Goal: Information Seeking & Learning: Learn about a topic

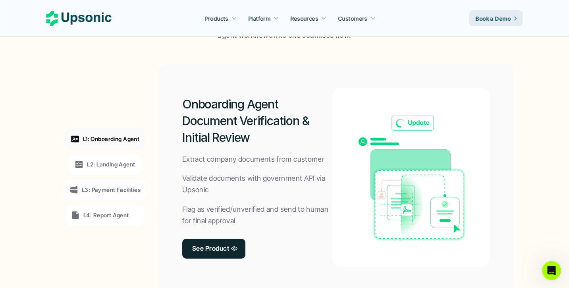
scroll to position [584, 0]
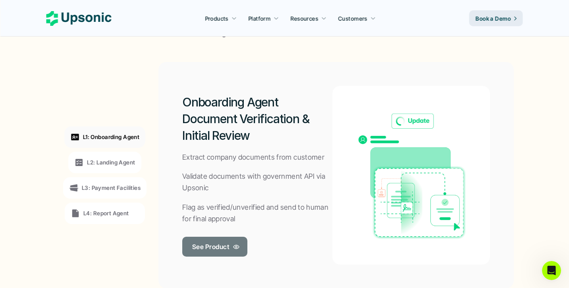
click at [212, 241] on p "See Product" at bounding box center [210, 247] width 37 height 12
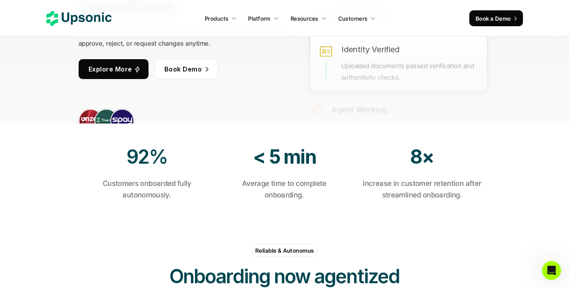
scroll to position [51, 0]
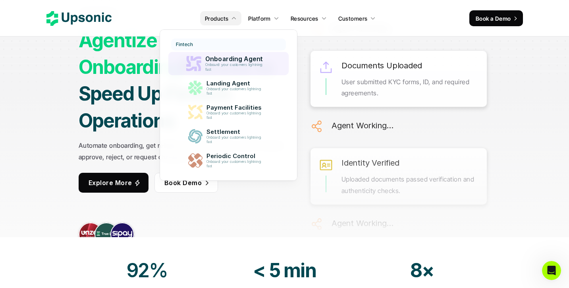
click at [227, 66] on p "Onboard your customers lightning fast" at bounding box center [235, 67] width 61 height 9
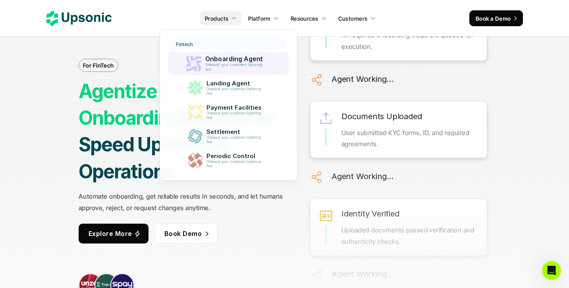
click at [227, 66] on p "Onboard your customers lightning fast" at bounding box center [235, 67] width 61 height 9
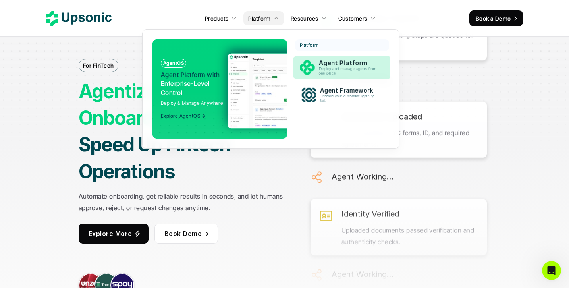
click at [332, 67] on p "Deploy and manage agents from one place" at bounding box center [349, 71] width 61 height 9
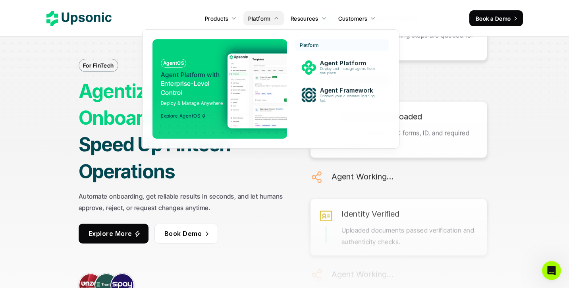
click at [261, 70] on img at bounding box center [304, 90] width 154 height 75
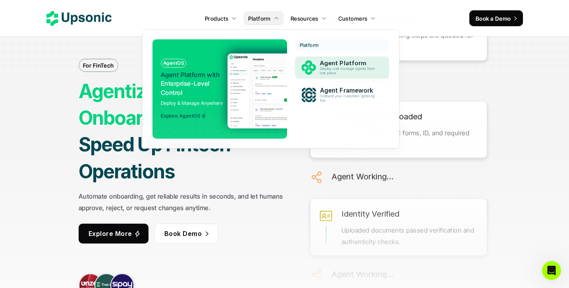
click at [321, 65] on p "Agent Platform" at bounding box center [349, 63] width 59 height 7
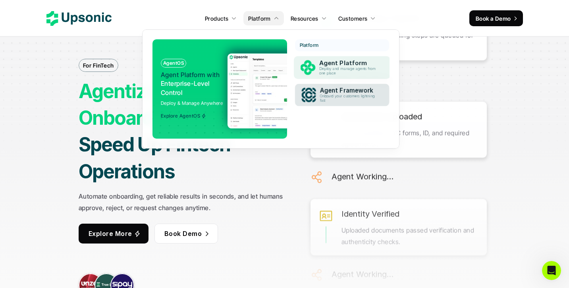
click at [320, 96] on p "Onboard your customers lightning fast" at bounding box center [349, 98] width 58 height 9
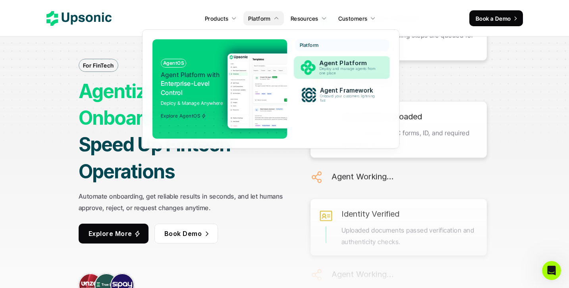
click at [314, 73] on img at bounding box center [307, 67] width 15 height 15
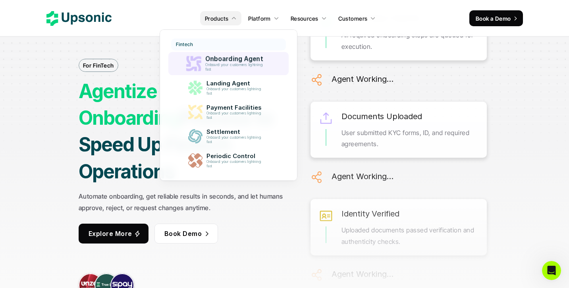
click at [225, 66] on p "Onboard your customers lightning fast" at bounding box center [235, 67] width 61 height 9
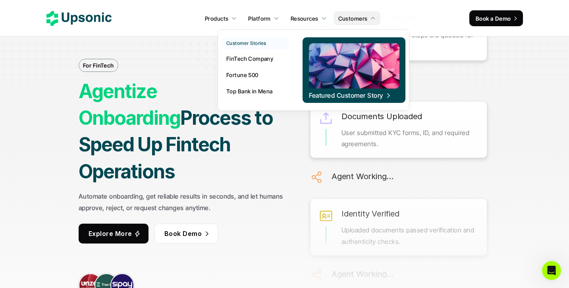
click at [246, 58] on p "FinTech Company" at bounding box center [249, 58] width 47 height 8
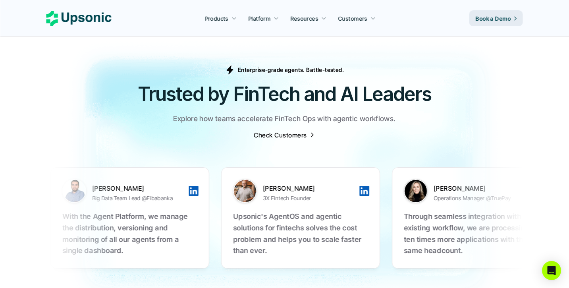
scroll to position [2469, 0]
click at [296, 131] on p "Check Customers" at bounding box center [280, 135] width 53 height 9
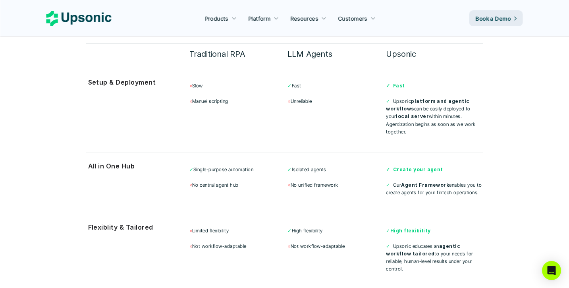
scroll to position [2121, 0]
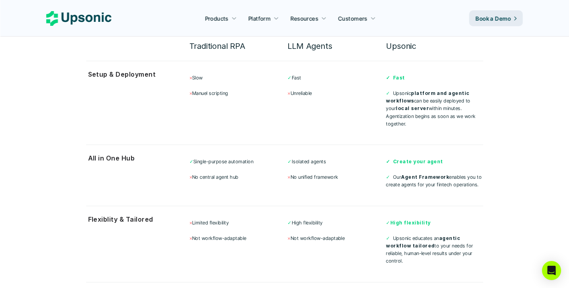
drag, startPoint x: 393, startPoint y: 136, endPoint x: 480, endPoint y: 160, distance: 90.0
click at [480, 160] on div "✓ Create your agent ✓ Our Agent Framework enables you to create agents for your…" at bounding box center [434, 173] width 97 height 31
click at [480, 173] on p "✓ Our Agent Framework enables you to create agents for your fintech operations." at bounding box center [434, 180] width 97 height 15
drag, startPoint x: 480, startPoint y: 160, endPoint x: 389, endPoint y: 151, distance: 91.0
click at [389, 173] on p "✓ Our Agent Framework enables you to create agents for your fintech operations." at bounding box center [434, 180] width 97 height 15
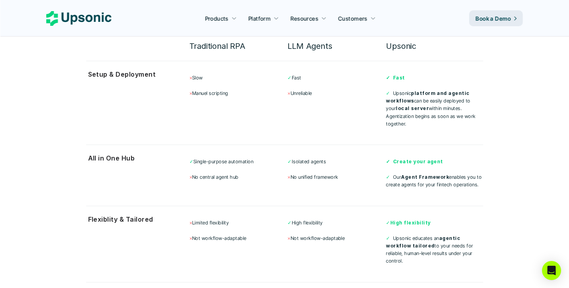
click at [390, 174] on strong at bounding box center [391, 177] width 3 height 6
drag, startPoint x: 389, startPoint y: 151, endPoint x: 480, endPoint y: 157, distance: 90.7
click at [480, 173] on p "✓ Our Agent Framework enables you to create agents for your fintech operations." at bounding box center [434, 180] width 97 height 15
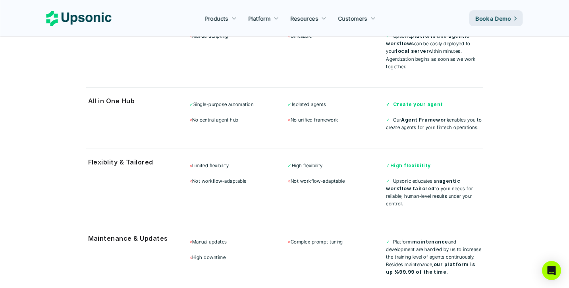
scroll to position [2186, 0]
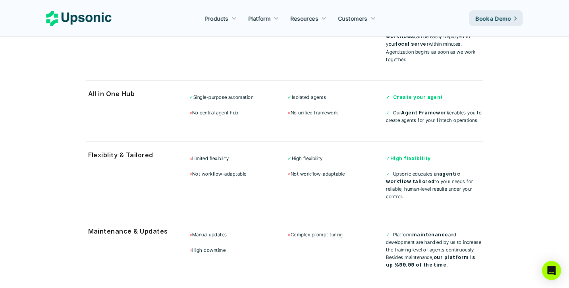
click at [480, 170] on p "✓ Upsonic educates an agentic workflow tailored to your needs for reliable, hum…" at bounding box center [434, 185] width 97 height 31
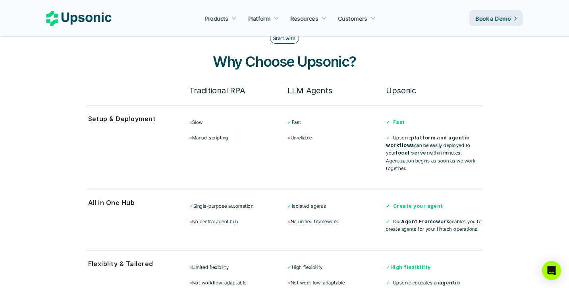
scroll to position [2078, 0]
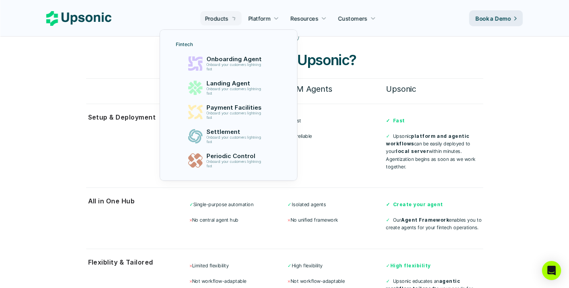
click at [222, 19] on p "Products" at bounding box center [216, 18] width 23 height 8
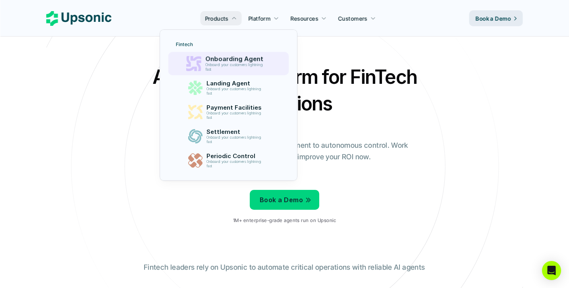
click at [221, 65] on p "Onboard your customers lightning fast" at bounding box center [235, 67] width 61 height 9
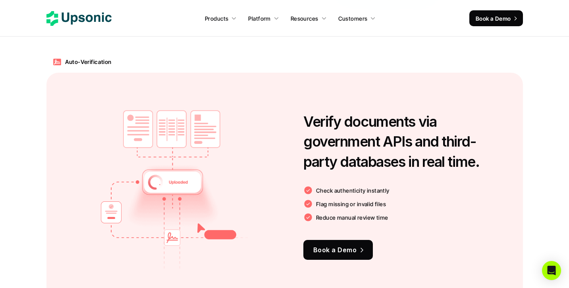
scroll to position [734, 0]
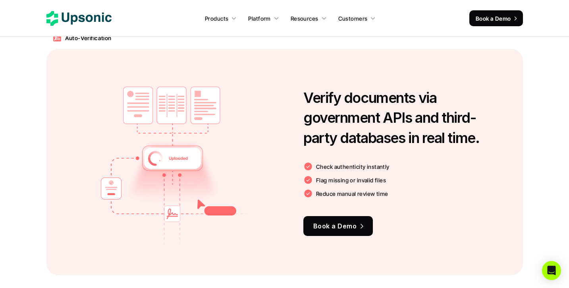
drag, startPoint x: 300, startPoint y: 96, endPoint x: 429, endPoint y: 153, distance: 141.3
click at [430, 154] on div "Verify documents via government APIs and third-party databases in real time. Ch…" at bounding box center [284, 162] width 476 height 226
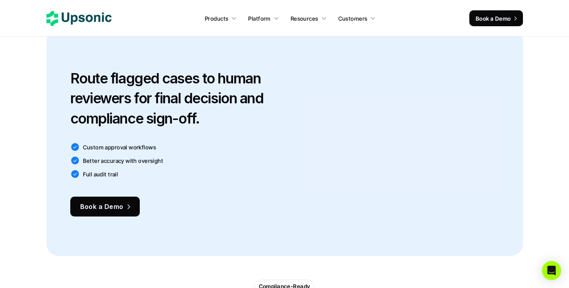
scroll to position [1037, 0]
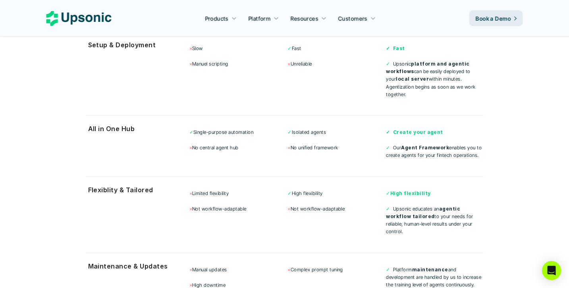
scroll to position [2103, 0]
